Goal: Transaction & Acquisition: Purchase product/service

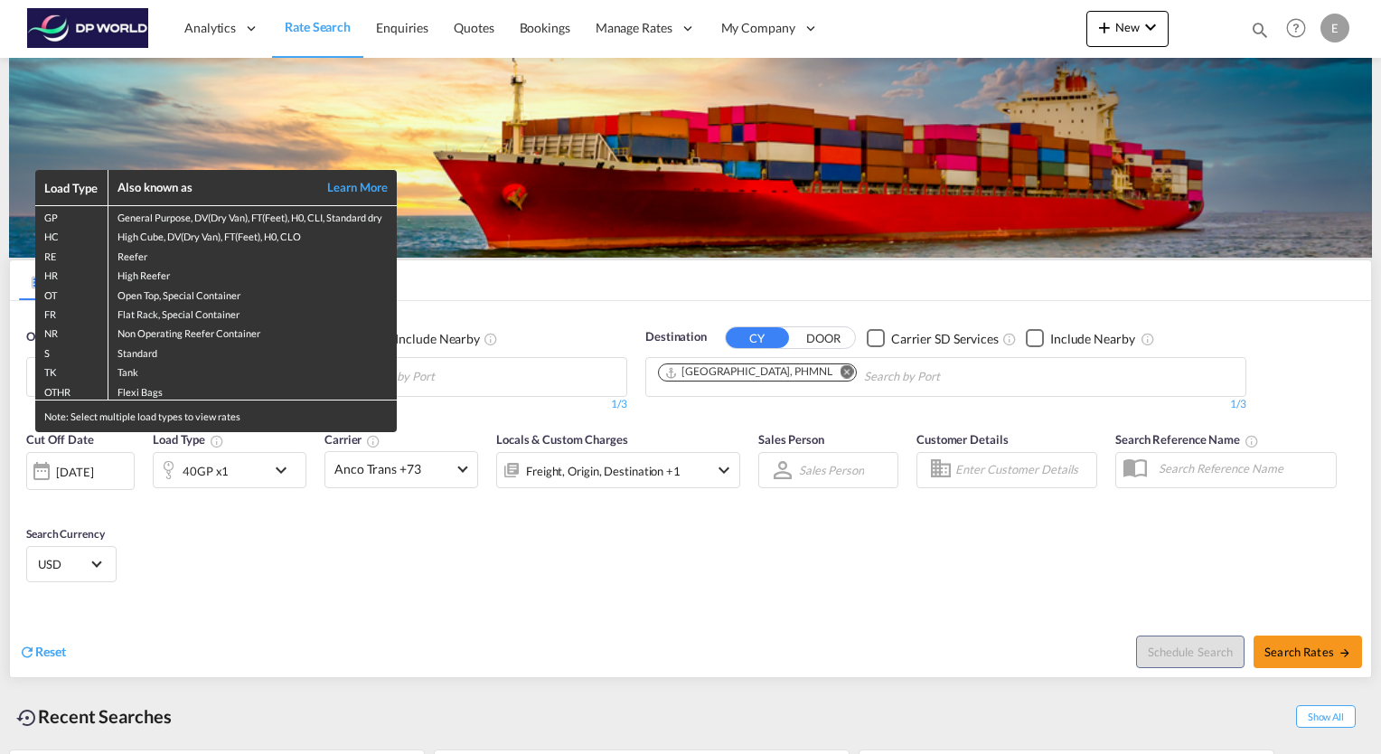
click at [439, 393] on div "Load Type Also known as Learn More GP General Purpose, DV(Dry Van), FT(Feet), H…" at bounding box center [690, 377] width 1381 height 754
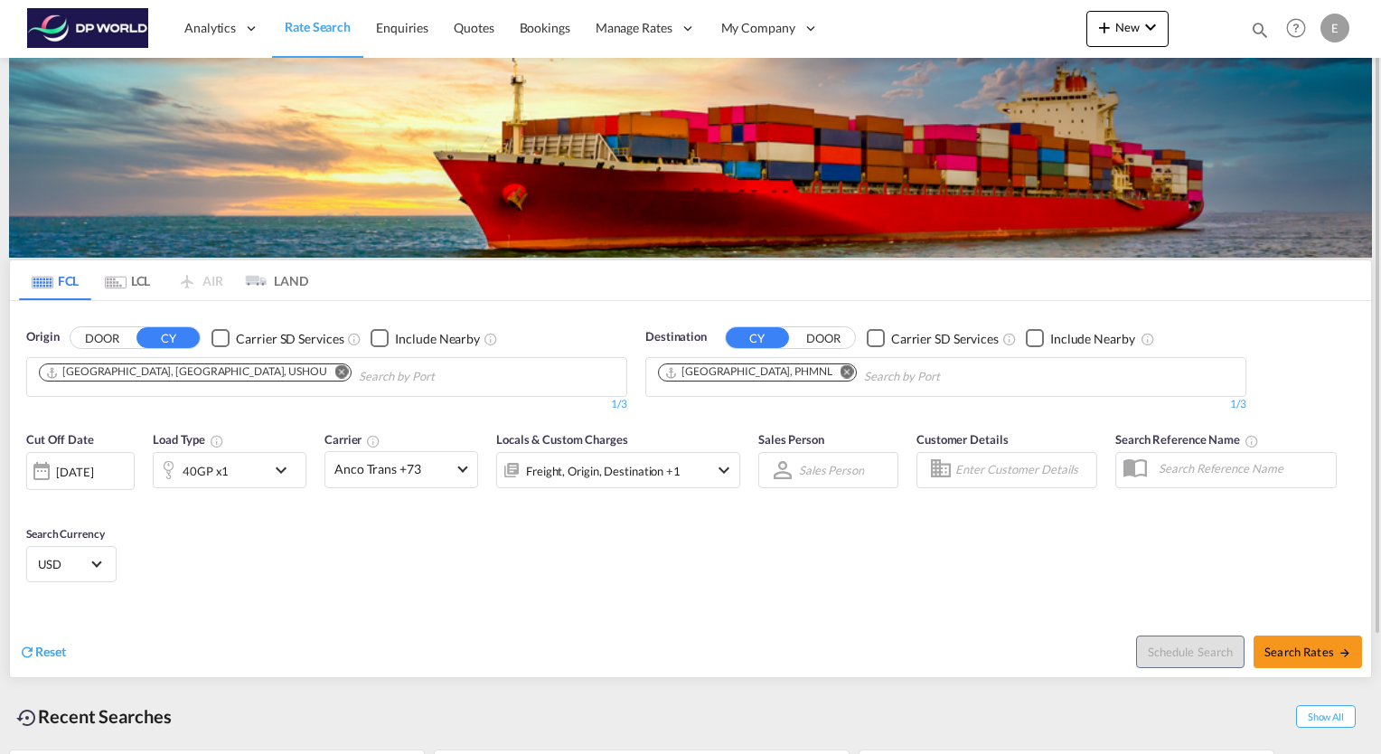
click at [335, 370] on md-icon "Remove" at bounding box center [342, 372] width 14 height 14
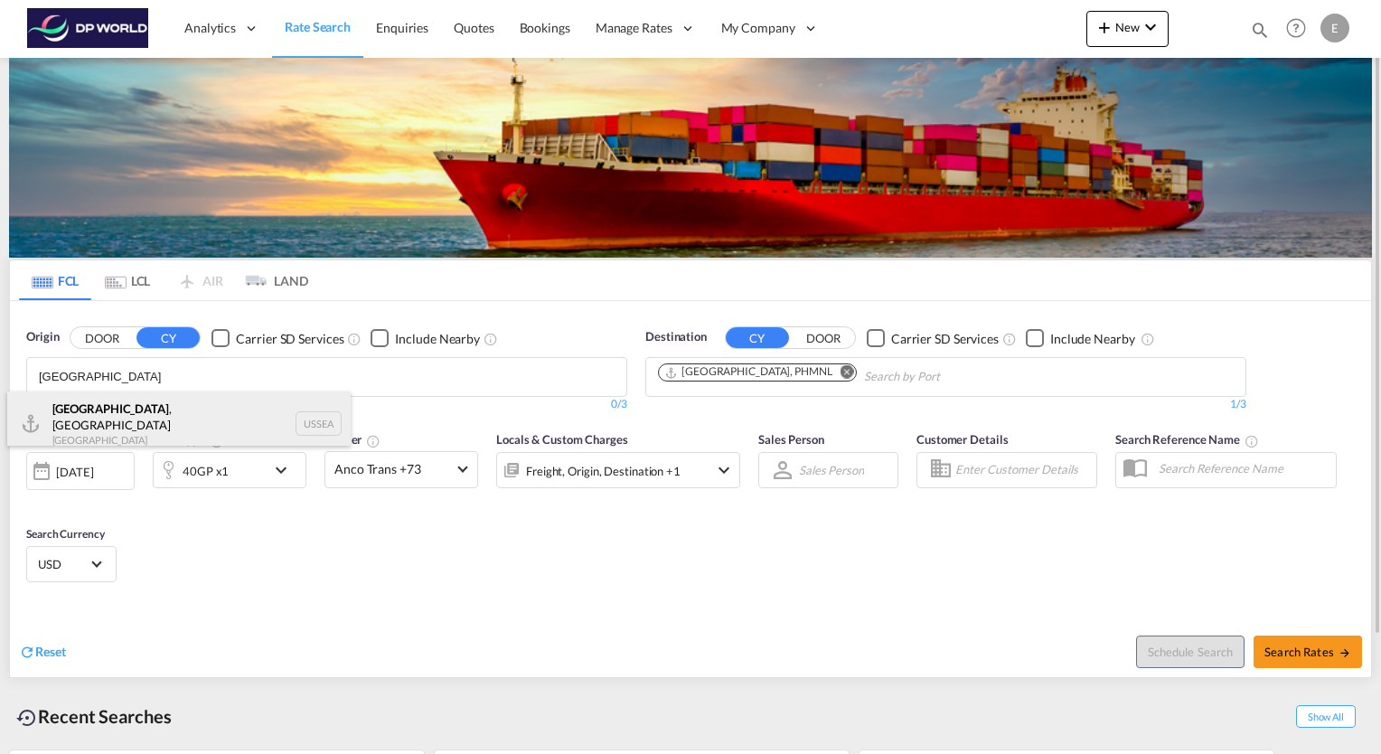
type input "[GEOGRAPHIC_DATA]"
click at [86, 408] on div "[GEOGRAPHIC_DATA] , [GEOGRAPHIC_DATA] [GEOGRAPHIC_DATA] USSEA" at bounding box center [178, 423] width 343 height 65
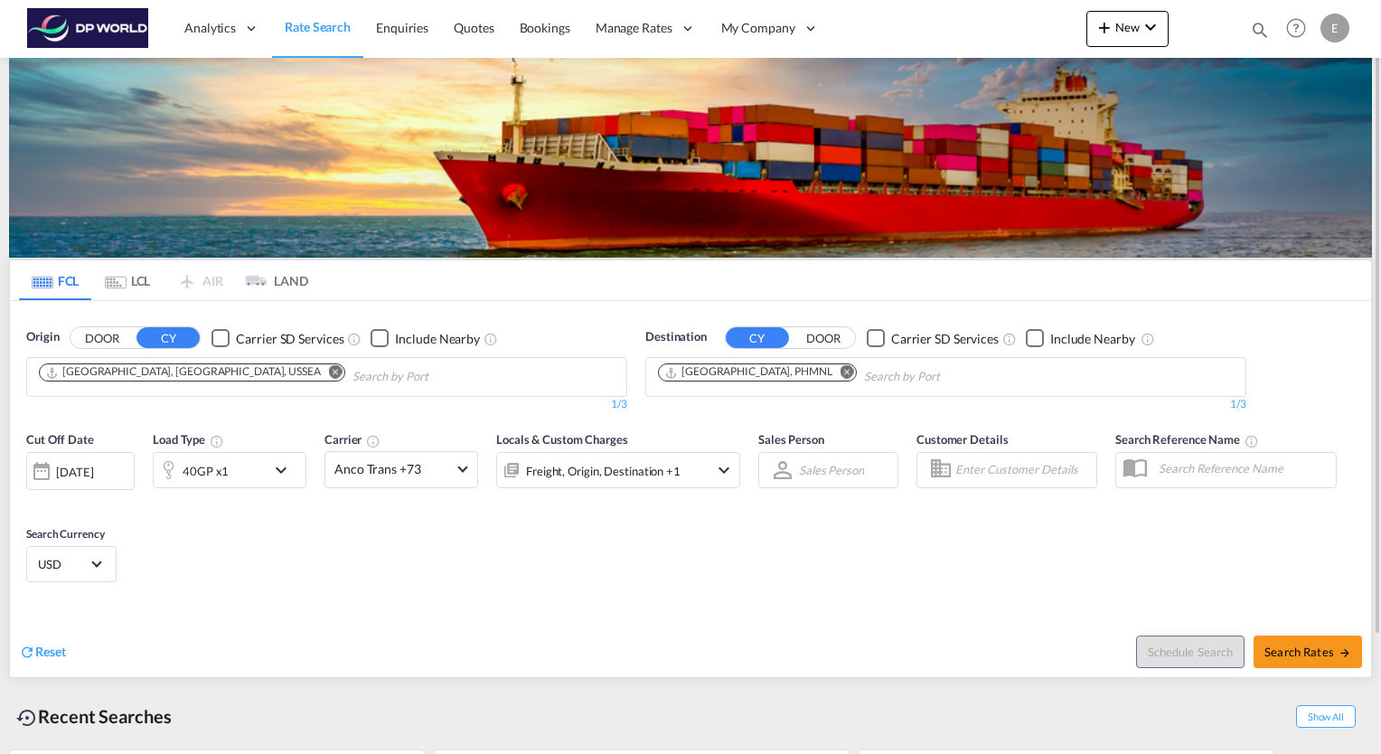
click at [840, 370] on md-icon "Remove" at bounding box center [847, 372] width 14 height 14
click at [766, 371] on input "Chips input." at bounding box center [744, 376] width 172 height 29
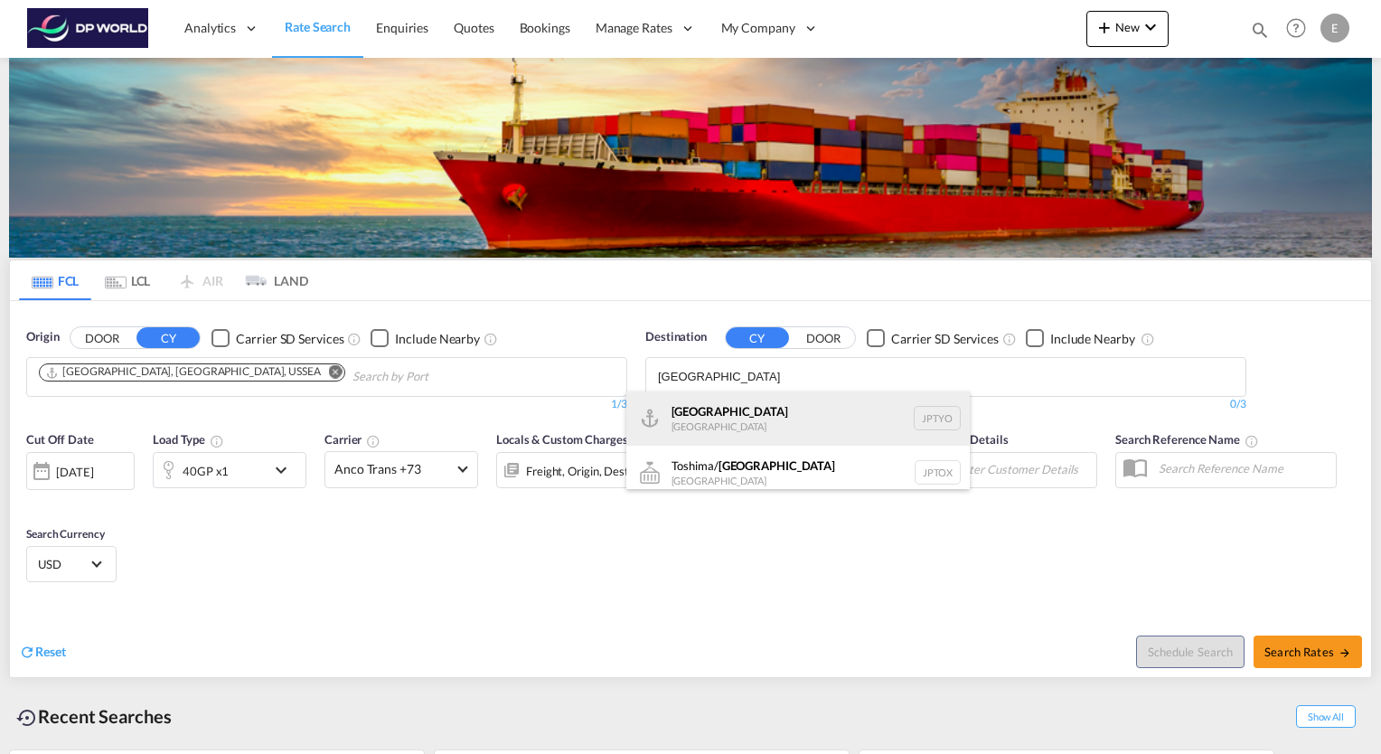
type input "[GEOGRAPHIC_DATA]"
click at [706, 421] on div "Tokyo [GEOGRAPHIC_DATA] JPTYO" at bounding box center [797, 418] width 343 height 54
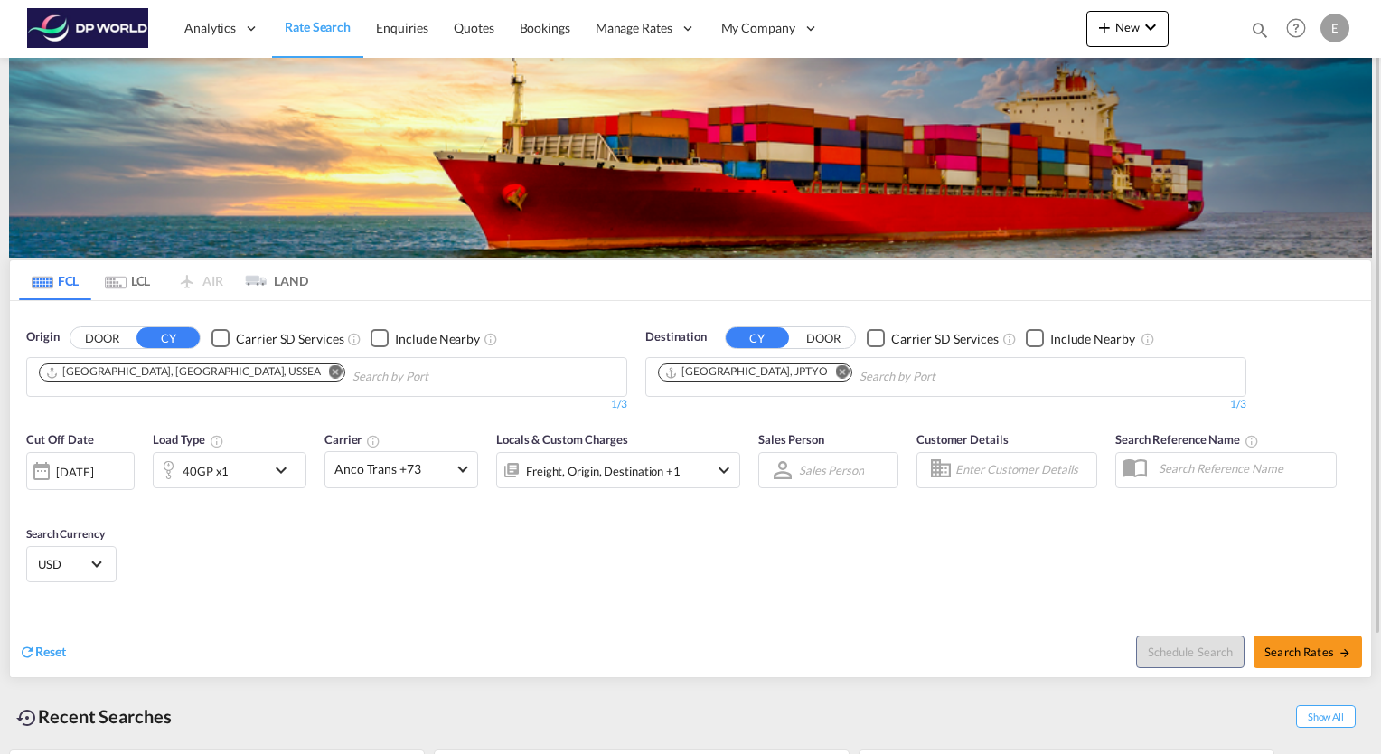
click at [283, 471] on md-icon "icon-chevron-down" at bounding box center [285, 470] width 31 height 22
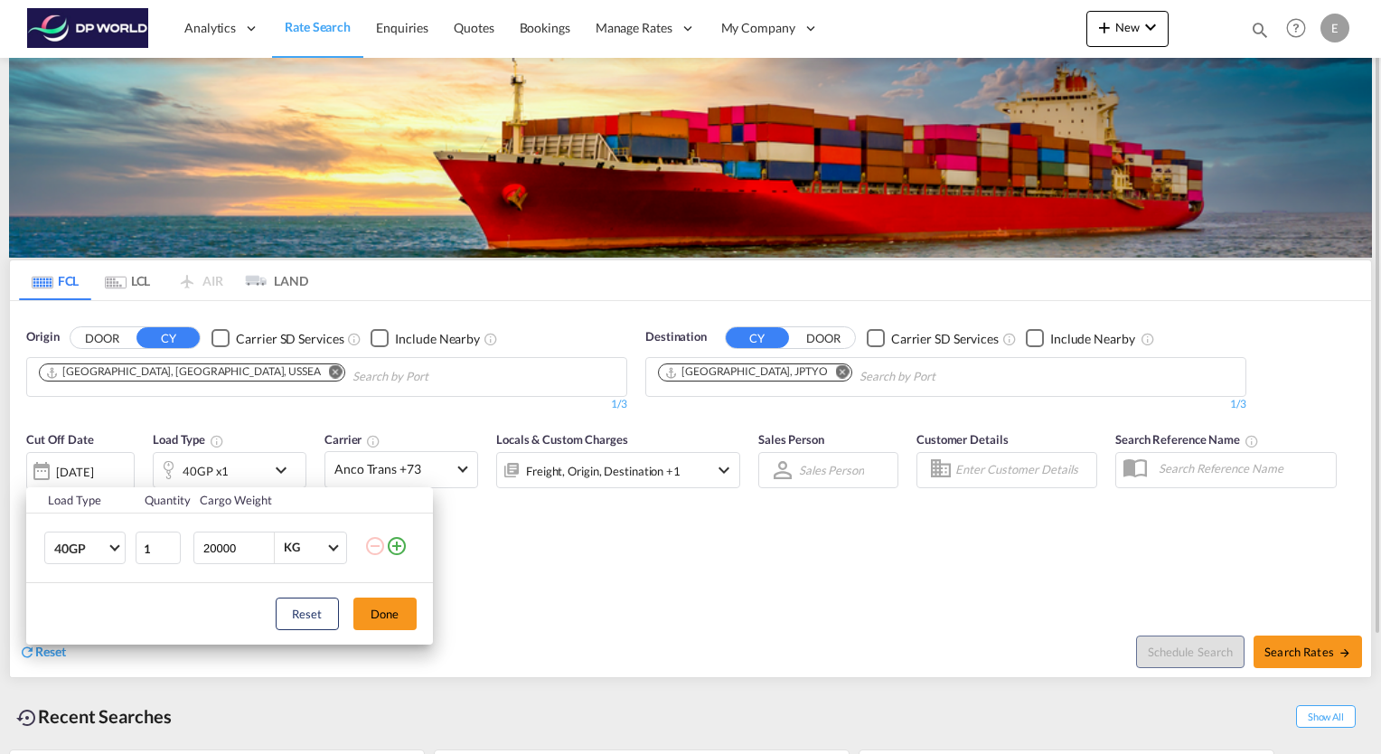
click at [283, 471] on div "Load Type Quantity Cargo Weight 40GP 20GP 40GP 40HC 45HC 20RE 40RE 40HR 20OT 40…" at bounding box center [690, 377] width 1381 height 754
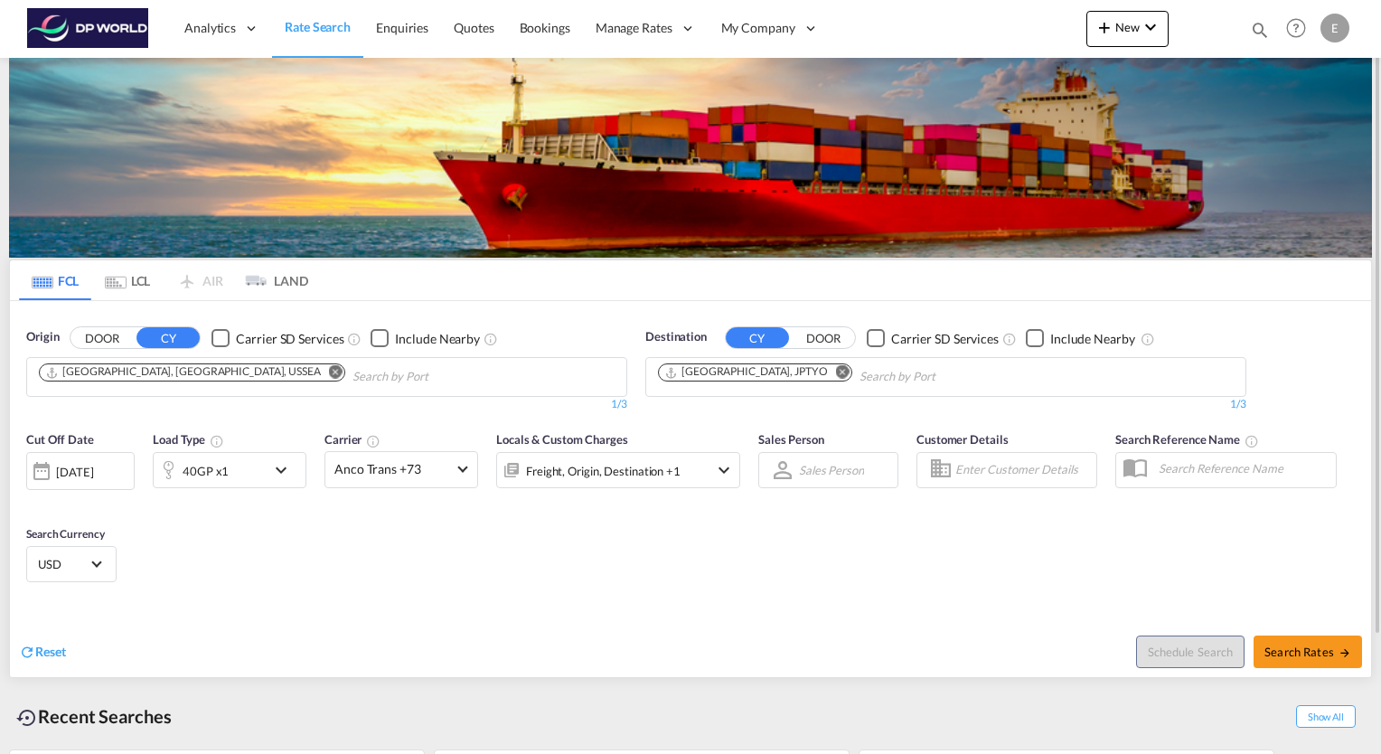
click at [281, 472] on md-icon "icon-chevron-down" at bounding box center [285, 470] width 31 height 22
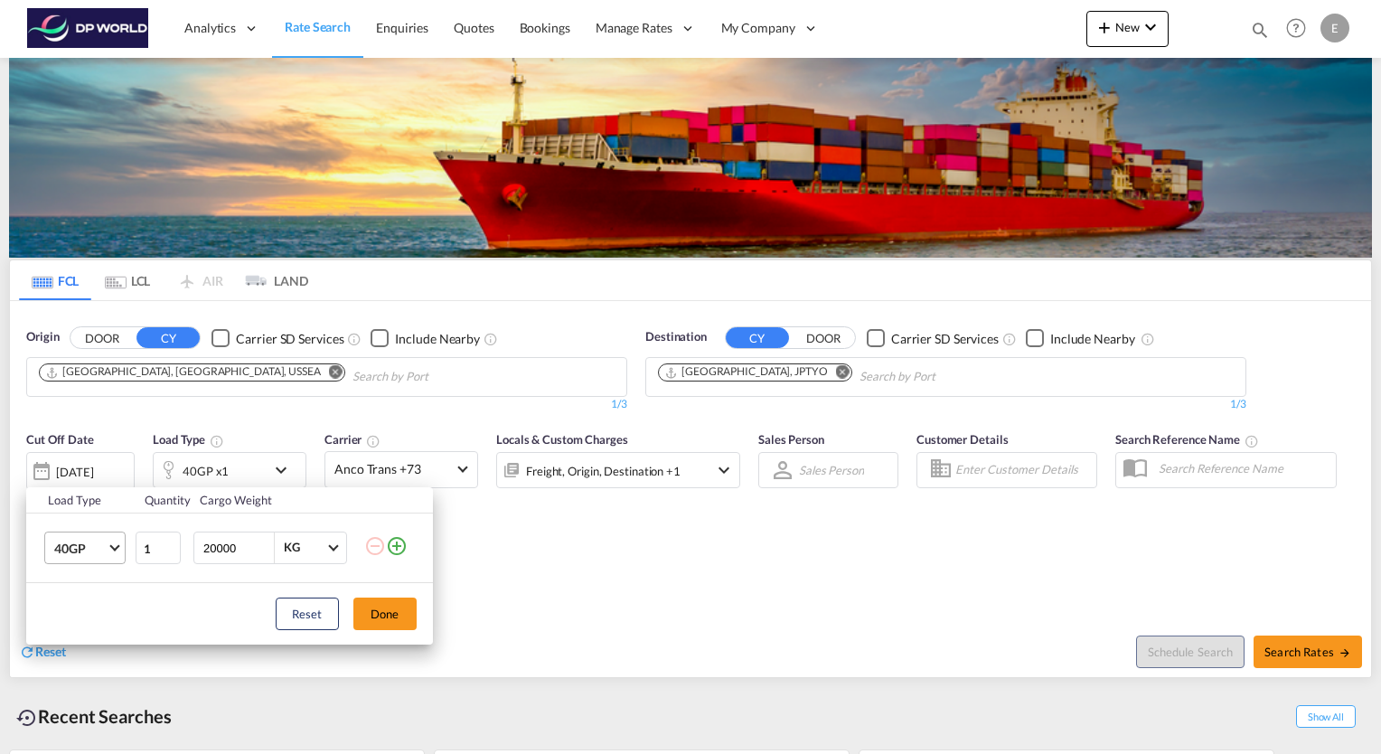
click at [115, 557] on md-select-value "40GP" at bounding box center [88, 547] width 72 height 31
click at [80, 539] on div "40RE" at bounding box center [68, 540] width 30 height 18
click at [381, 614] on button "Done" at bounding box center [384, 613] width 63 height 33
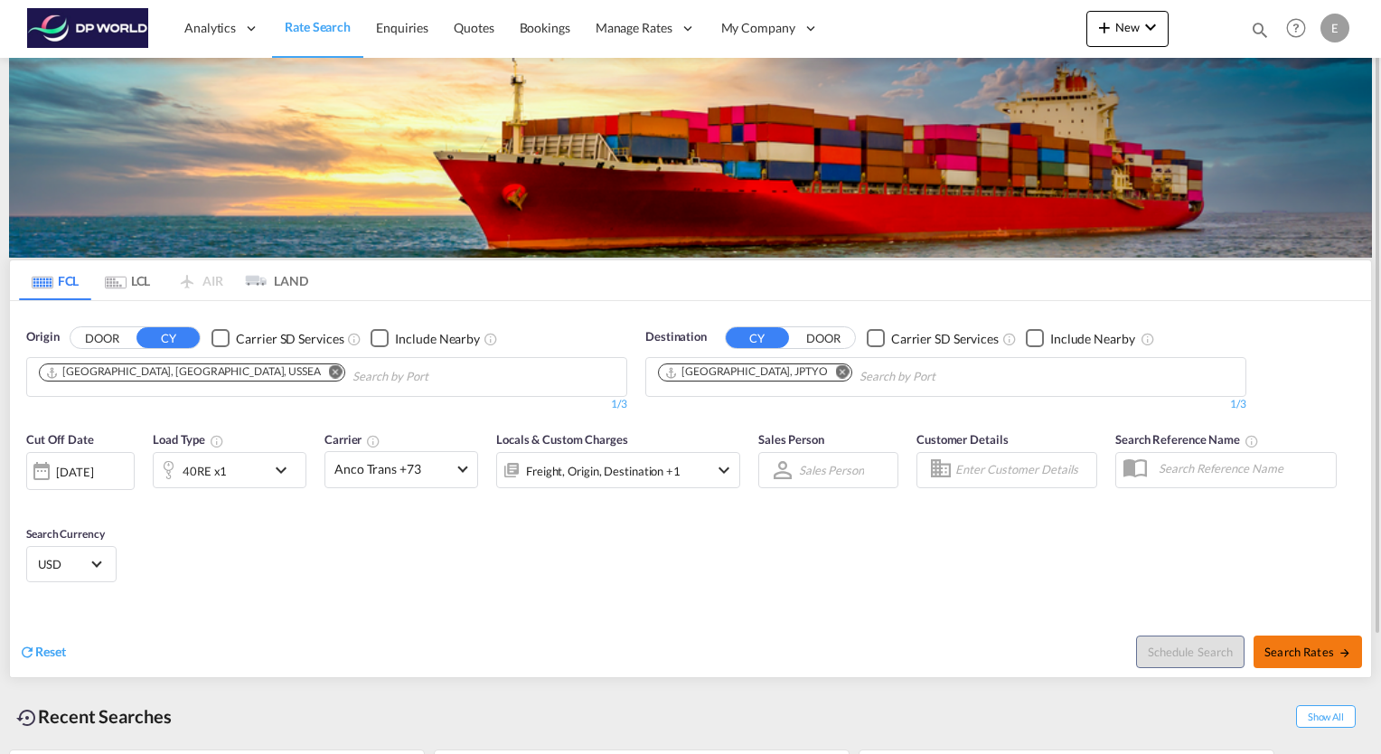
click at [1331, 646] on span "Search Rates" at bounding box center [1307, 651] width 87 height 14
type input "USSEA to JPTYO / [DATE]"
